Goal: Task Accomplishment & Management: Manage account settings

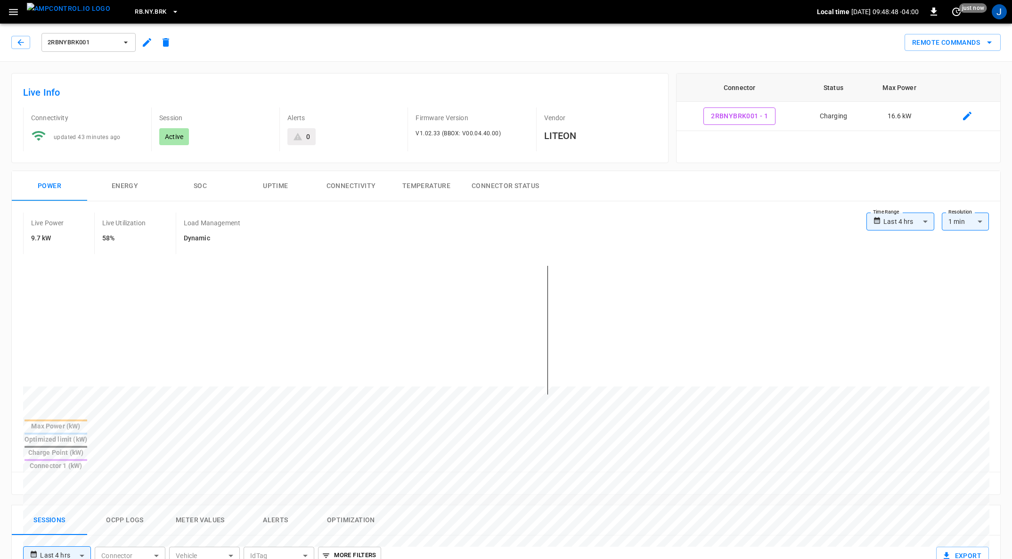
click at [65, 8] on img "menu" at bounding box center [68, 9] width 83 height 12
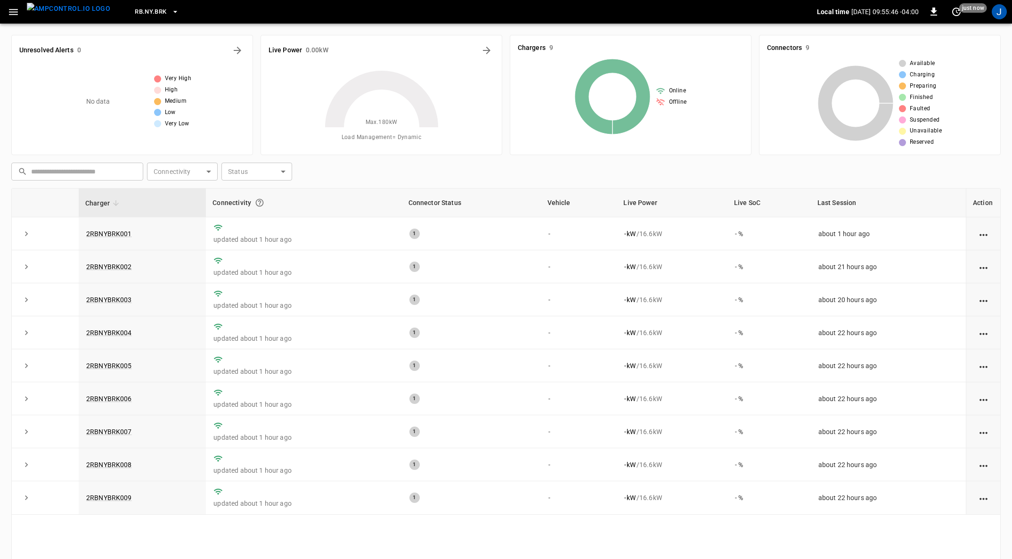
click at [120, 233] on link "2RBNYBRK001" at bounding box center [109, 234] width 46 height 8
click at [17, 9] on icon "button" at bounding box center [13, 12] width 9 height 6
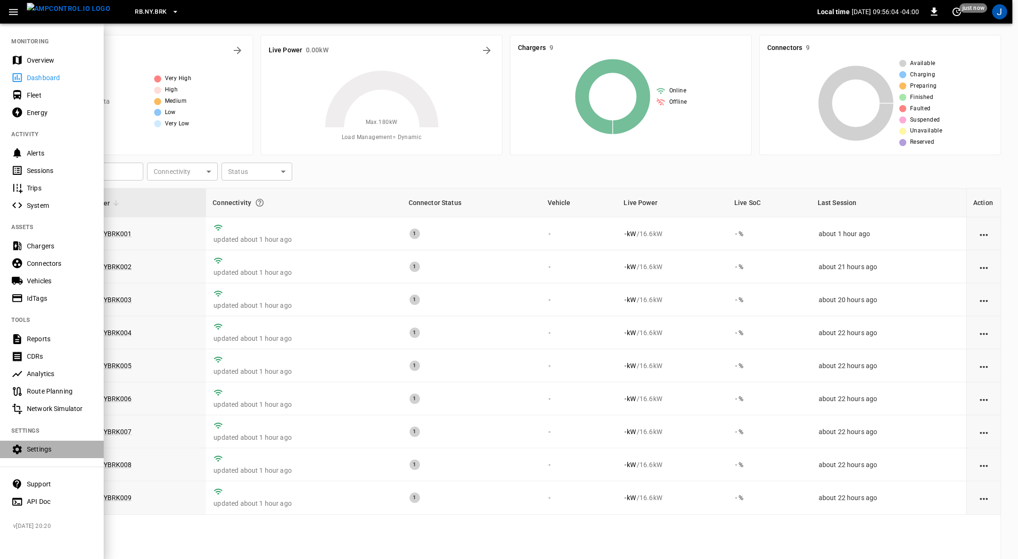
click at [40, 448] on div "Settings" at bounding box center [60, 448] width 66 height 9
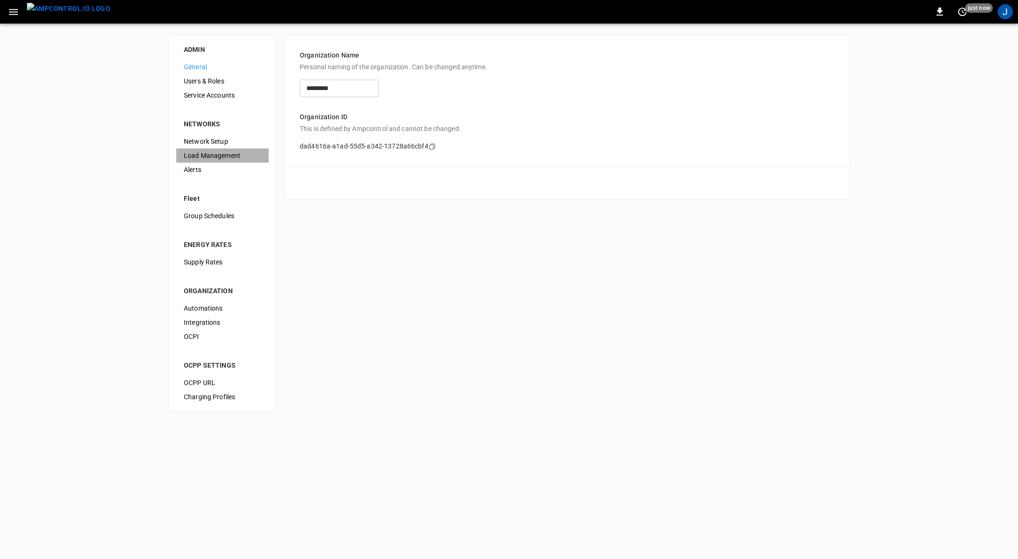
click at [222, 156] on span "Load Management" at bounding box center [222, 156] width 77 height 10
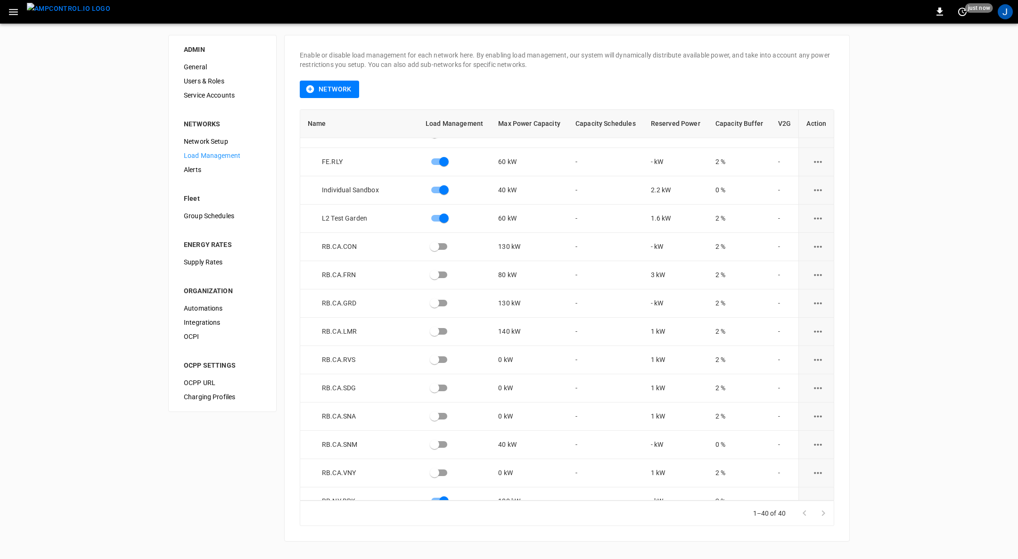
scroll to position [707, 0]
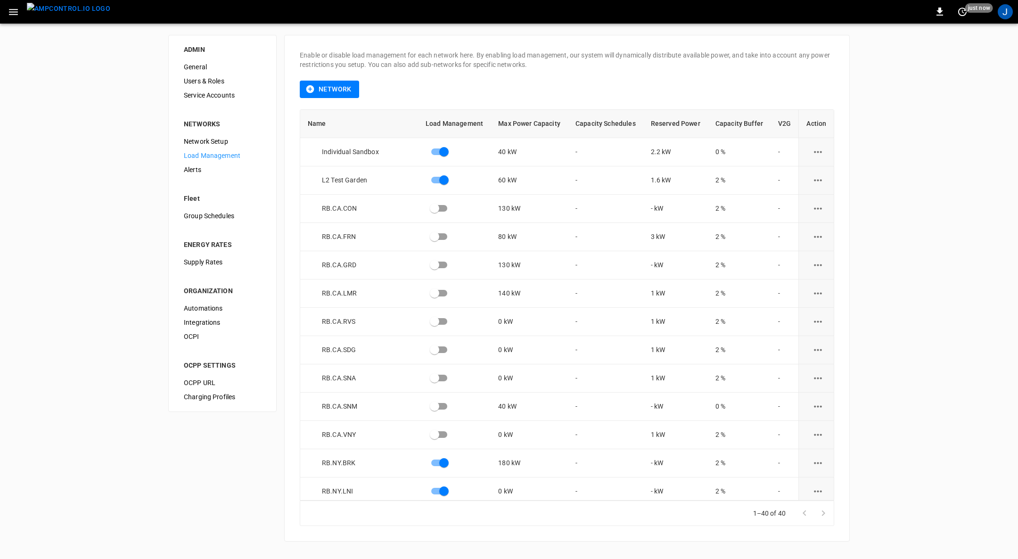
click at [814, 491] on icon "load management options" at bounding box center [818, 491] width 12 height 12
click at [814, 508] on li "Edit" at bounding box center [834, 509] width 67 height 16
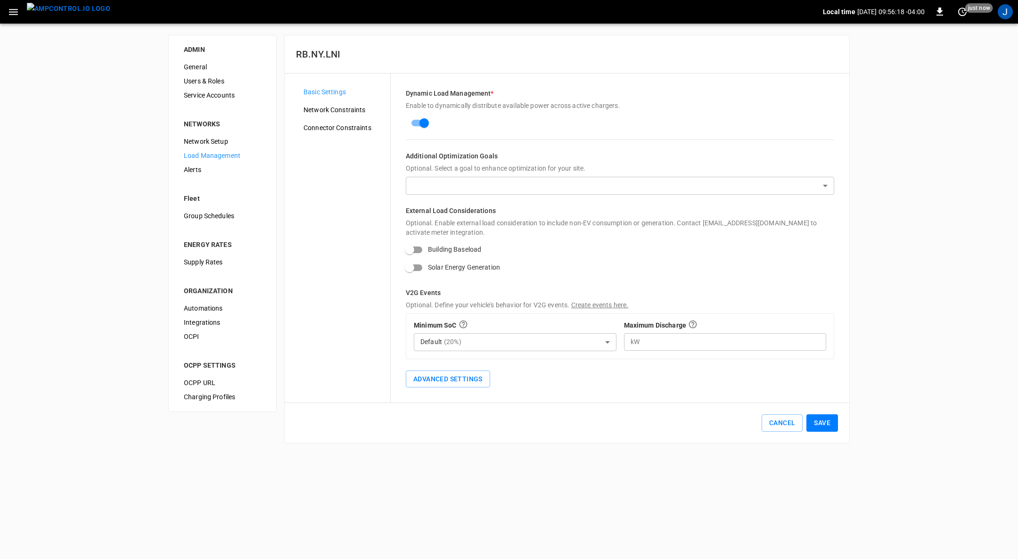
click at [344, 115] on div "Network Constraints" at bounding box center [343, 110] width 94 height 14
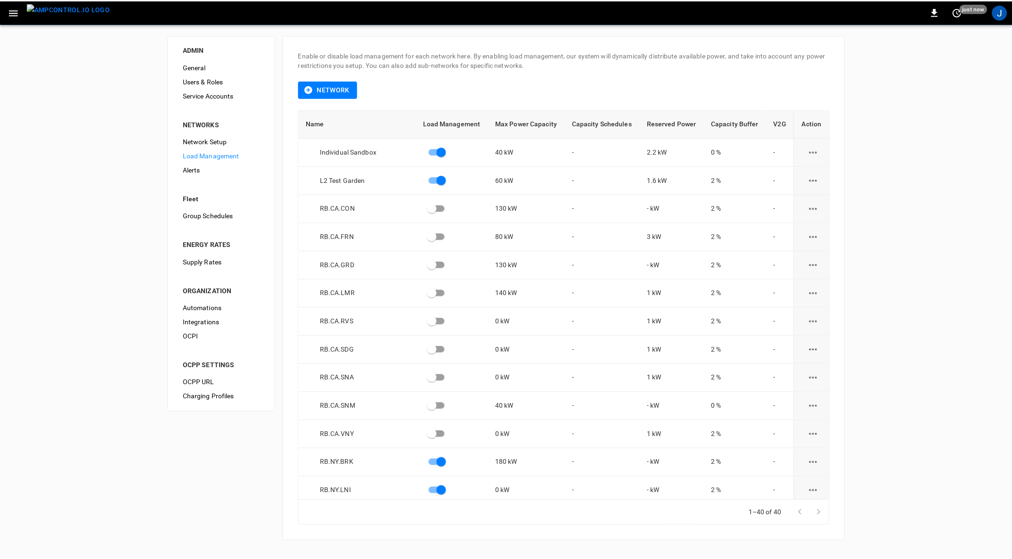
scroll to position [768, 0]
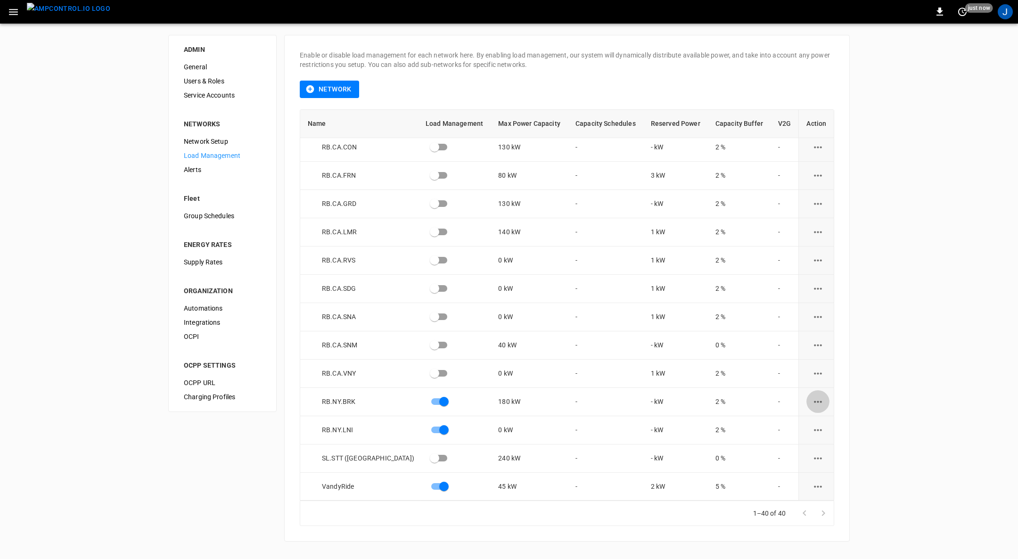
click at [813, 399] on icon "load management options" at bounding box center [818, 402] width 12 height 12
click at [815, 420] on li "Edit" at bounding box center [834, 425] width 67 height 16
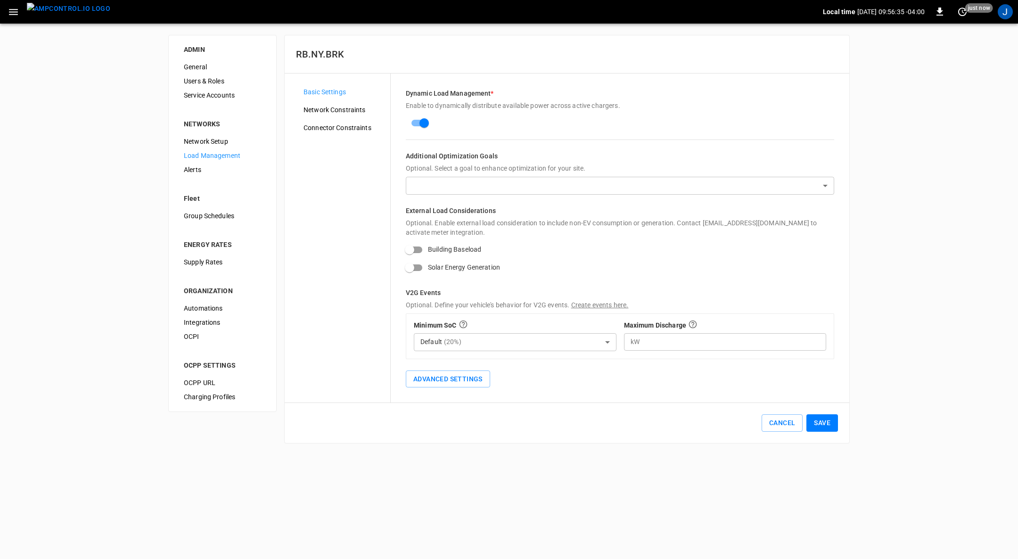
click at [342, 109] on span "Network Constraints" at bounding box center [343, 110] width 79 height 10
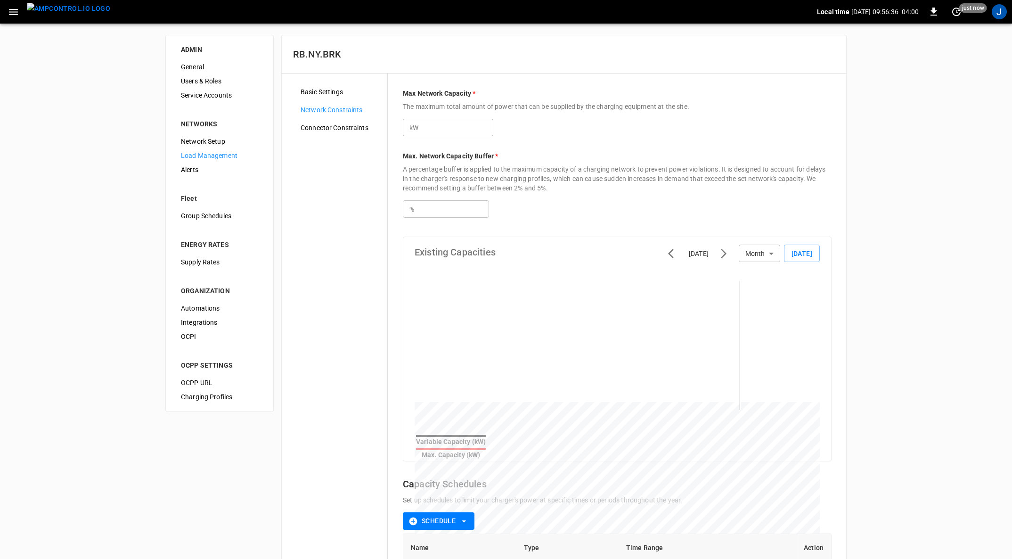
click at [444, 127] on input "***" at bounding box center [457, 127] width 73 height 17
type input "*"
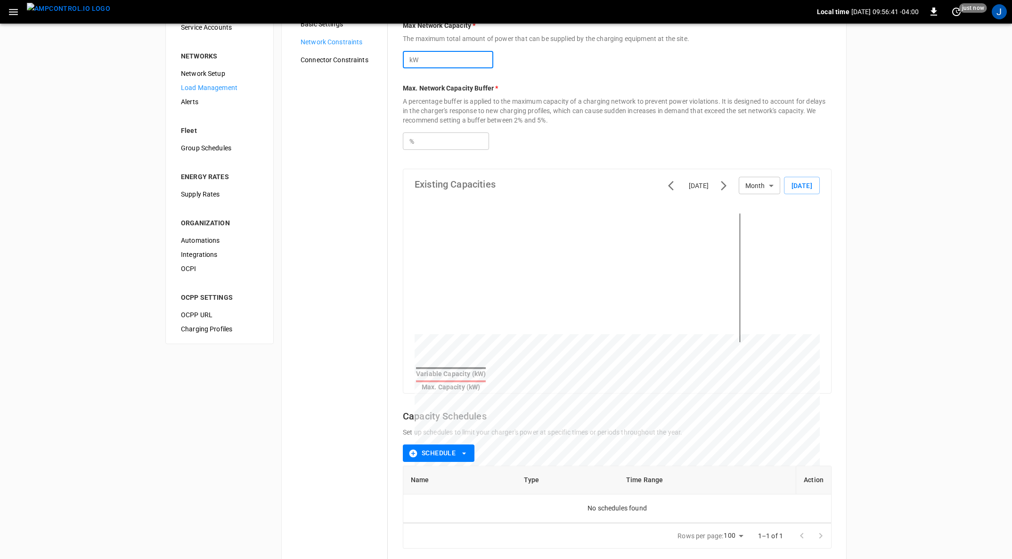
scroll to position [117, 0]
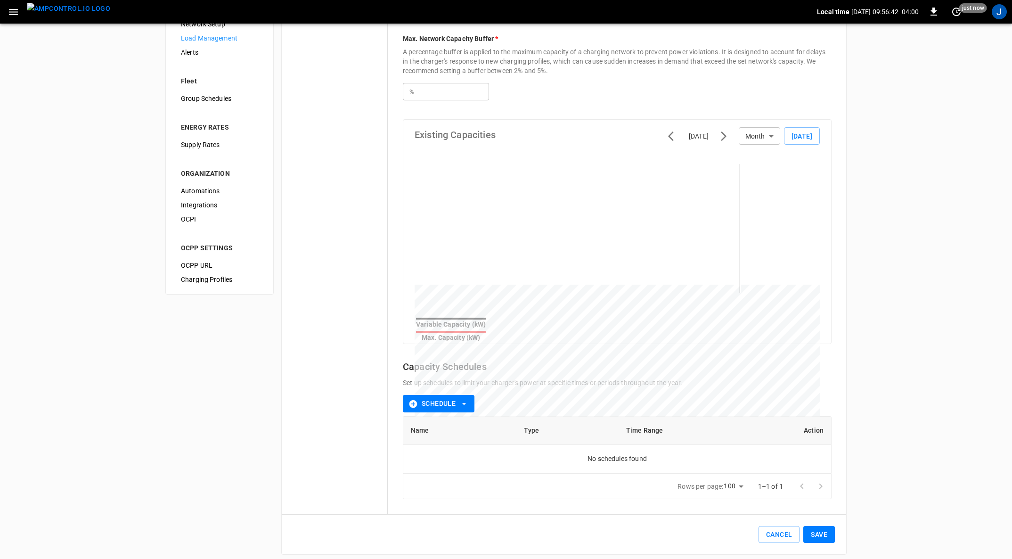
type input "*"
click at [821, 530] on button "Save" at bounding box center [820, 534] width 32 height 17
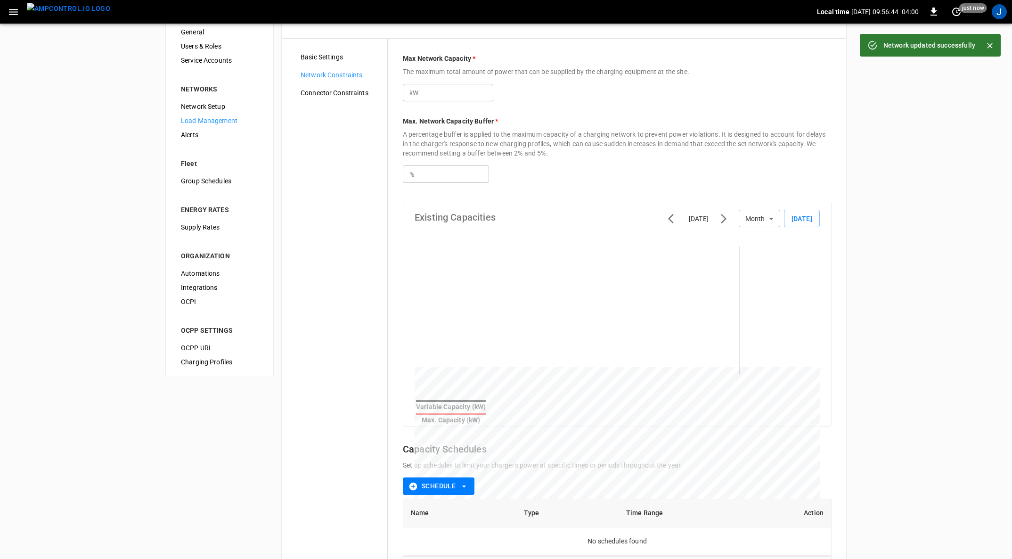
scroll to position [0, 0]
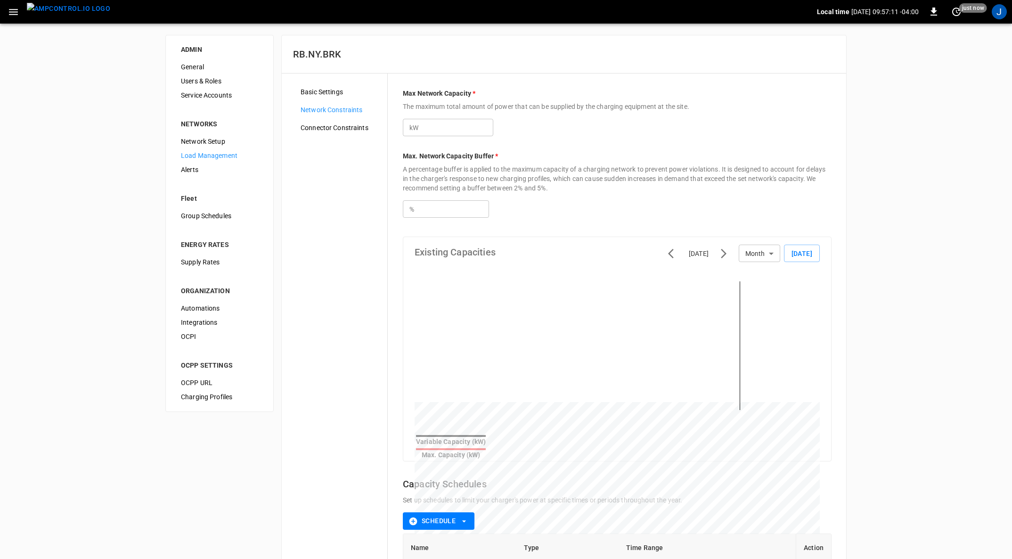
click at [60, 7] on img "menu" at bounding box center [68, 9] width 83 height 12
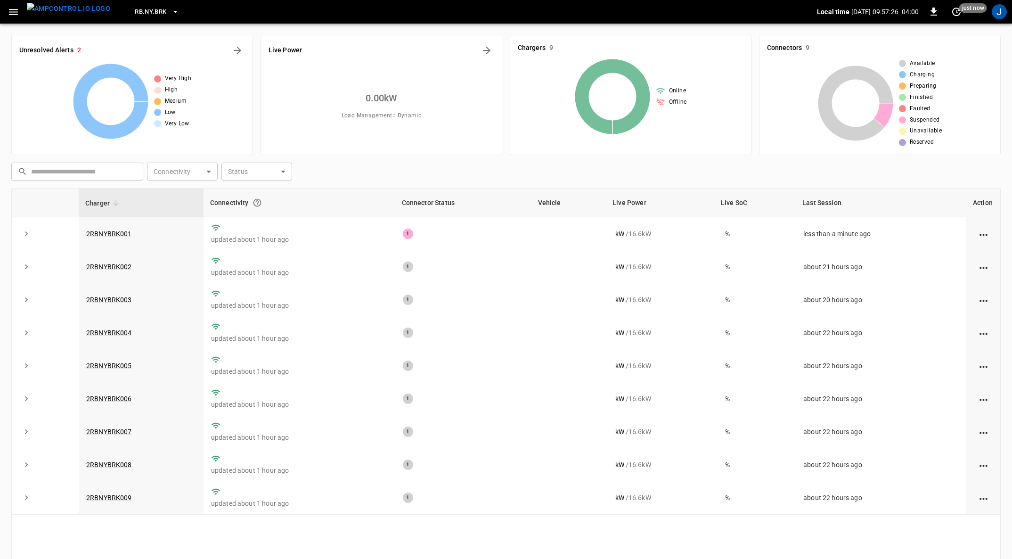
click at [107, 232] on link "2RBNYBRK001" at bounding box center [109, 234] width 46 height 8
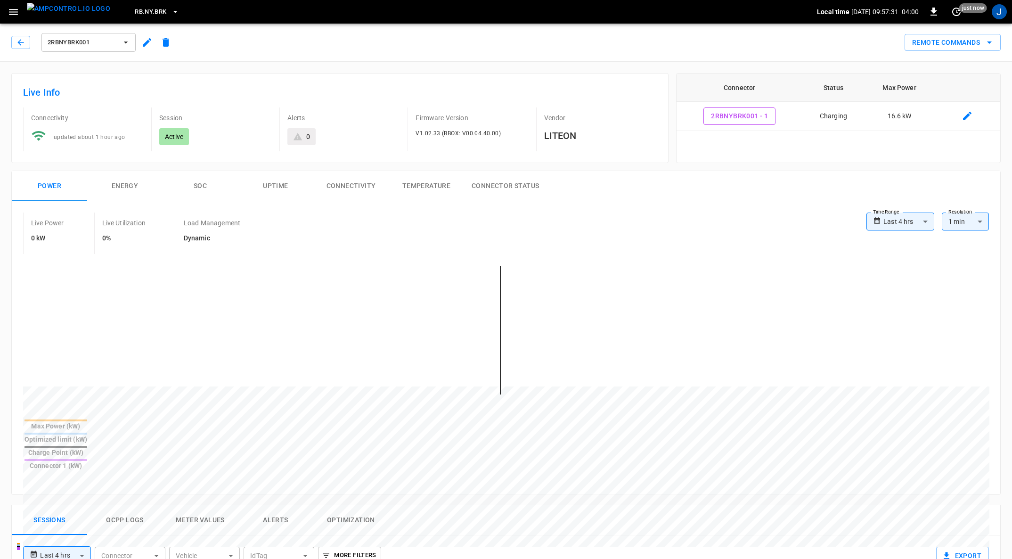
click at [952, 11] on icon "set refresh interval" at bounding box center [956, 11] width 11 height 11
click at [932, 44] on li "Update every 5 sec" at bounding box center [926, 47] width 75 height 16
